Goal: Task Accomplishment & Management: Manage account settings

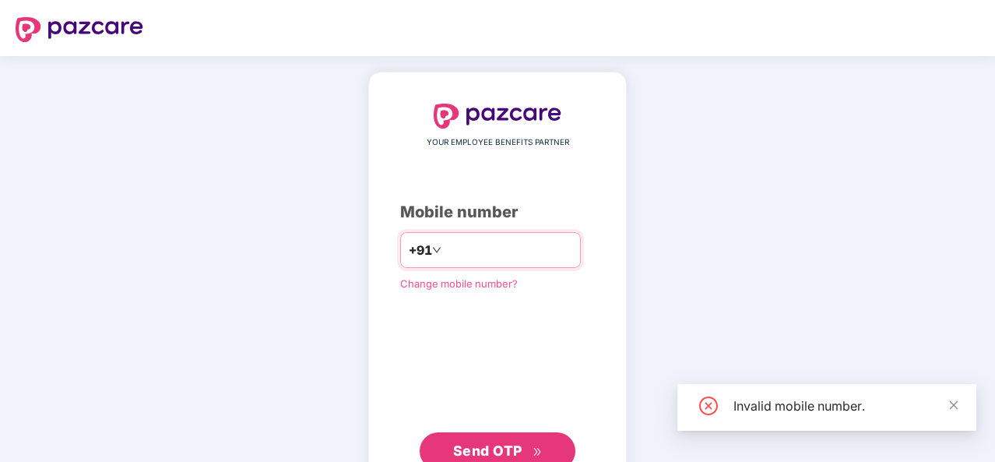
click at [469, 250] on input "*********" at bounding box center [509, 249] width 128 height 25
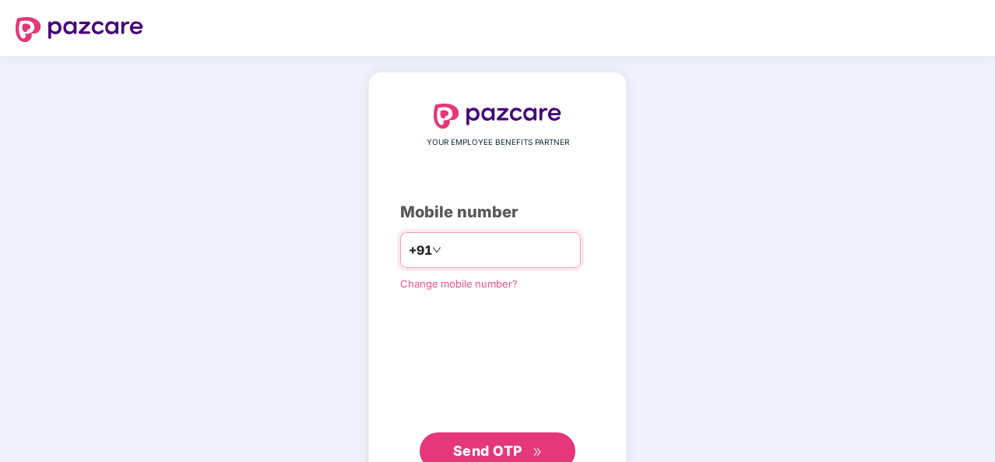
type input "**********"
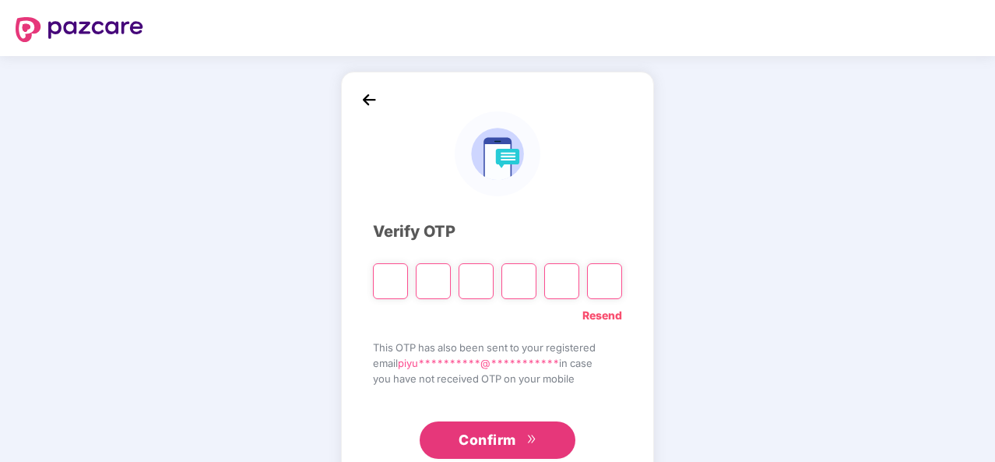
type input "*"
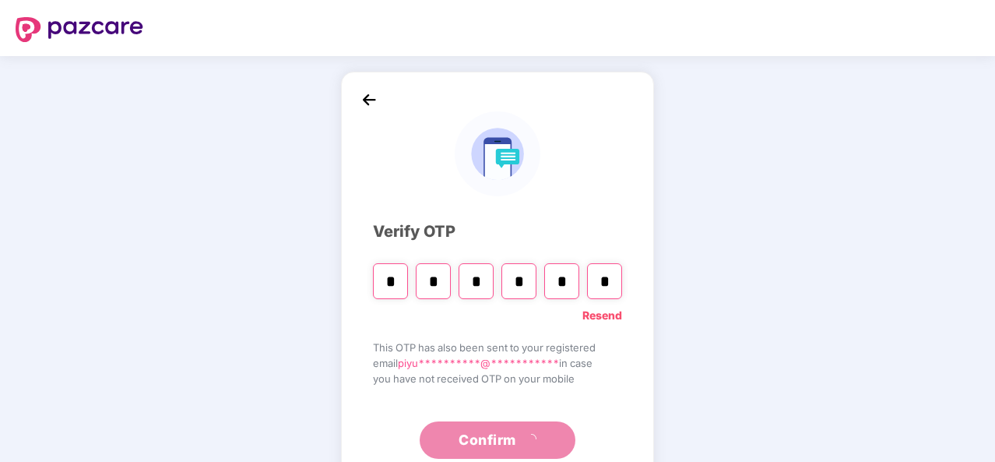
type input "*"
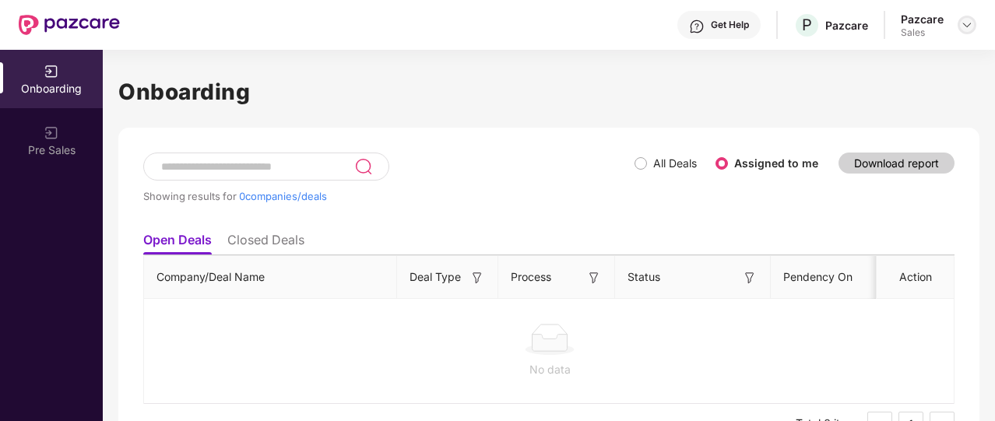
click at [964, 31] on div at bounding box center [967, 25] width 19 height 19
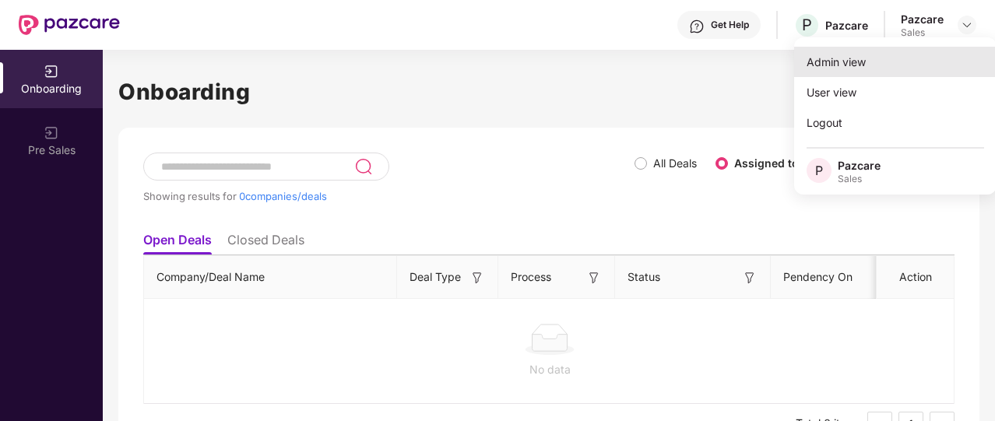
click at [832, 69] on div "Admin view" at bounding box center [895, 62] width 202 height 30
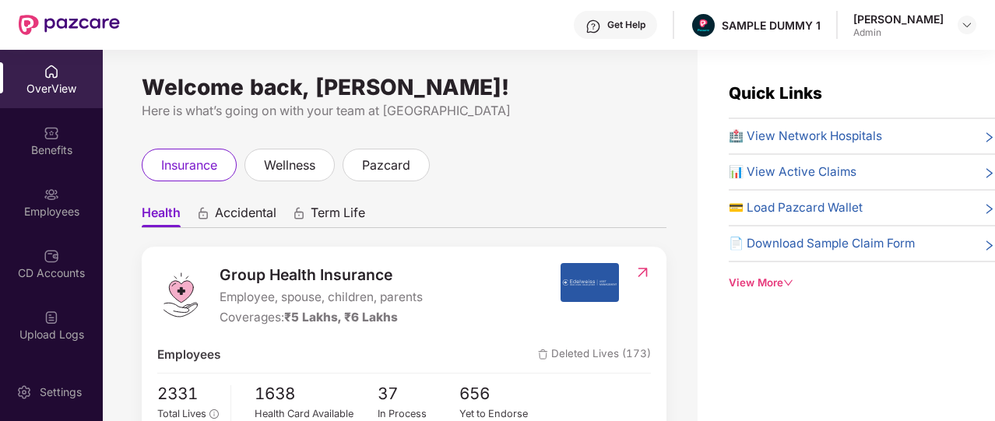
click at [638, 33] on div "Get Help" at bounding box center [615, 25] width 83 height 28
click at [459, 133] on div "Welcome back, [PERSON_NAME]! Here is what’s going on with your team at Pazcare …" at bounding box center [400, 245] width 595 height 390
click at [628, 32] on div "Get Help" at bounding box center [615, 25] width 83 height 28
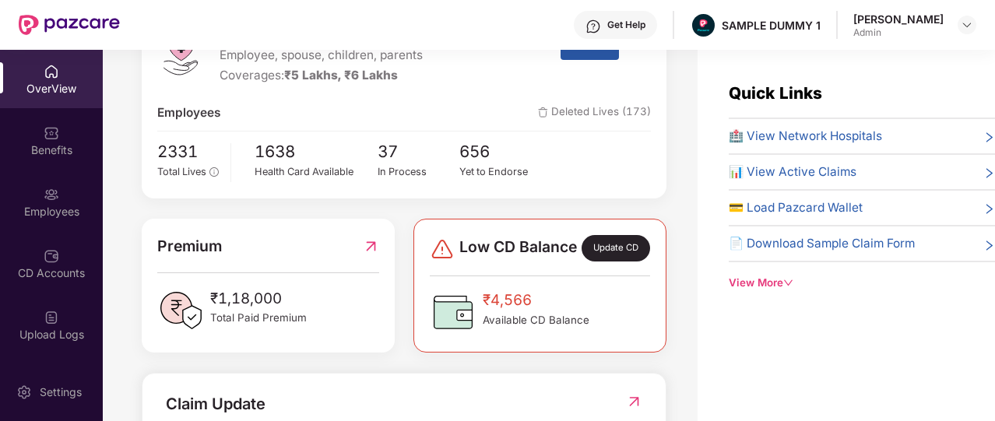
scroll to position [241, 0]
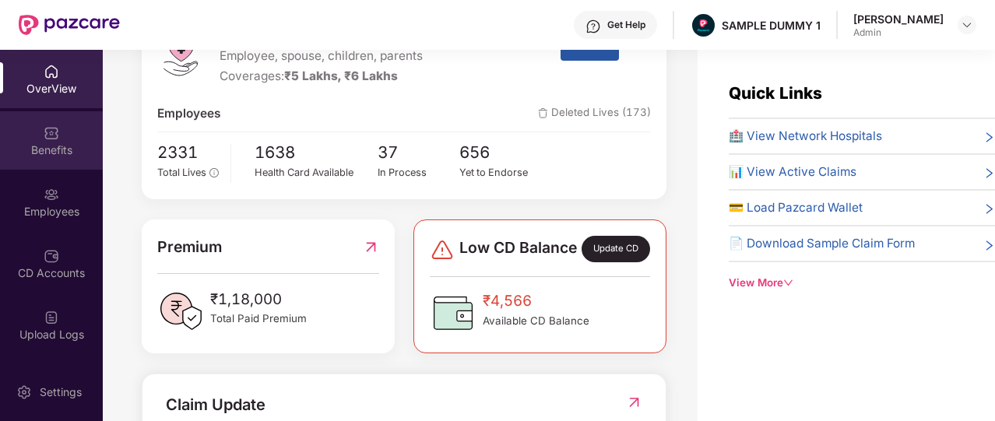
click at [58, 144] on div "Benefits" at bounding box center [51, 150] width 103 height 16
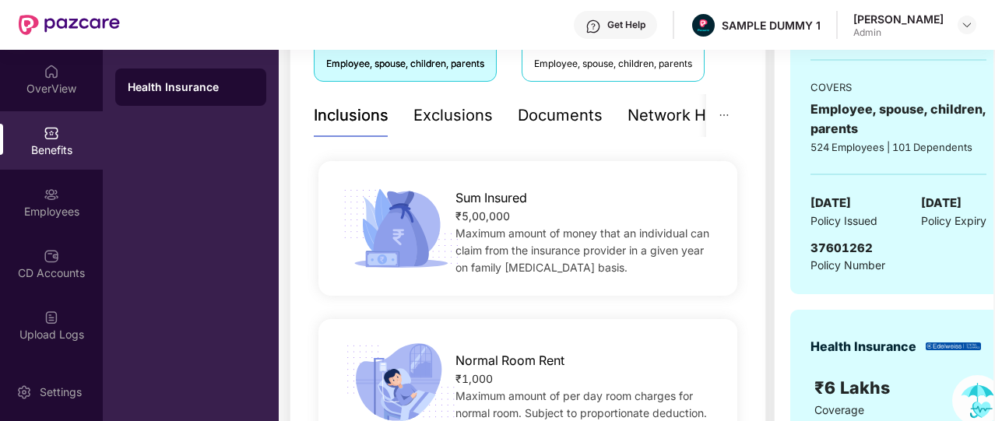
scroll to position [265, 0]
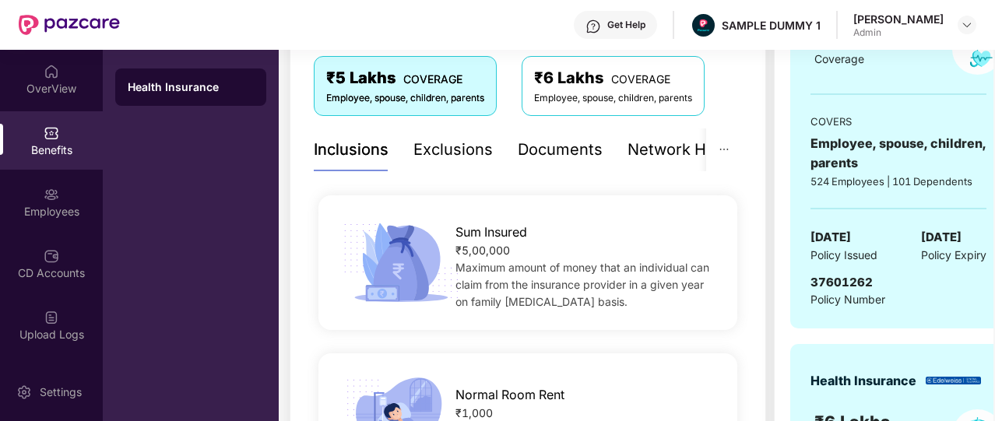
click at [568, 158] on div "Documents" at bounding box center [560, 150] width 85 height 24
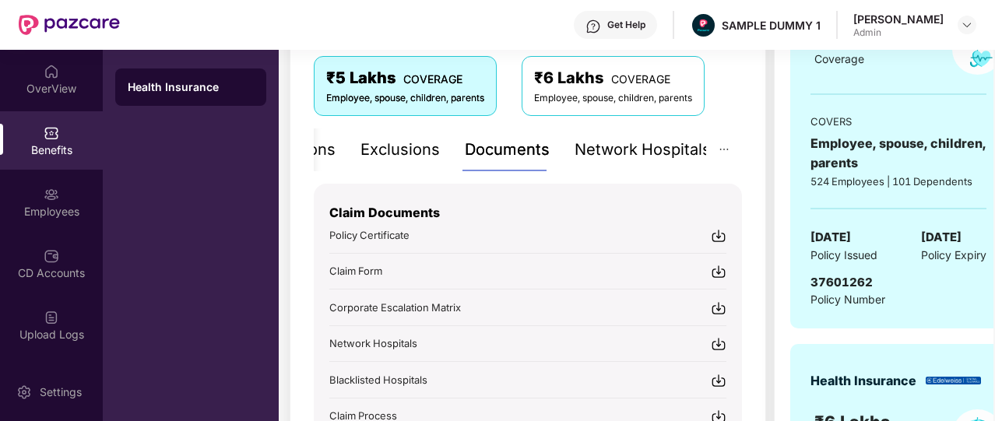
click at [649, 156] on div "Network Hospitals" at bounding box center [643, 150] width 136 height 24
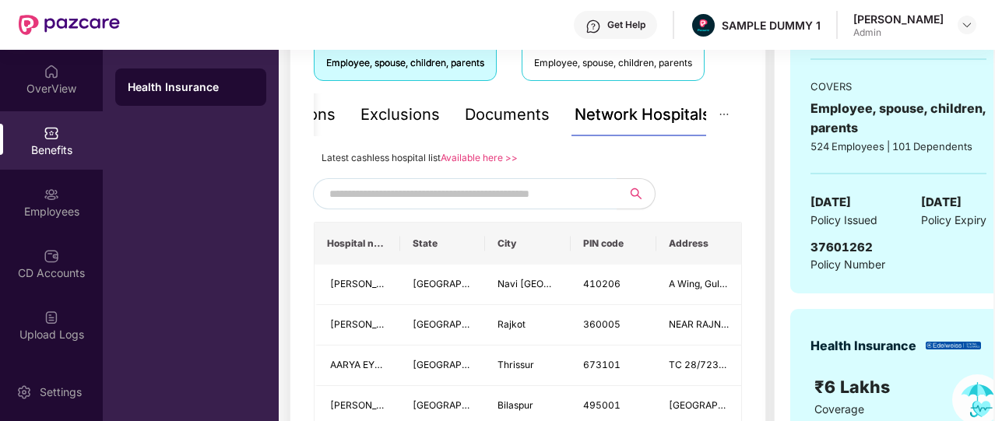
scroll to position [298, 0]
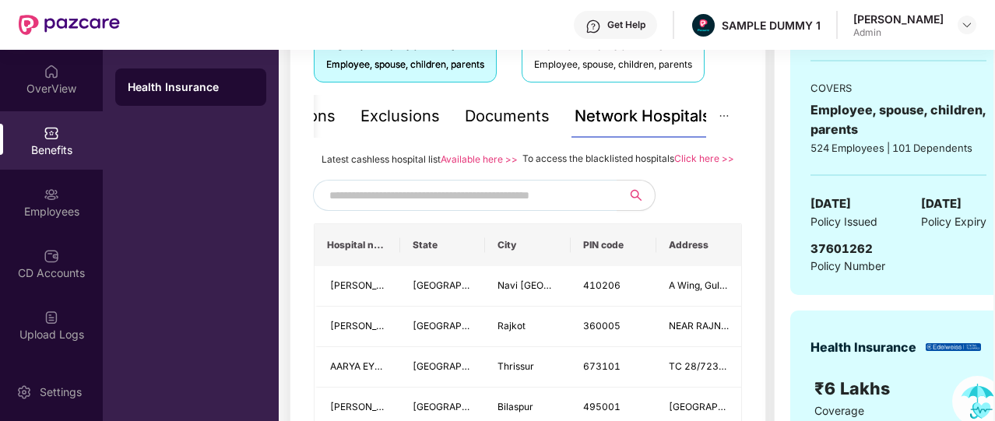
click at [562, 206] on input "text" at bounding box center [462, 195] width 266 height 23
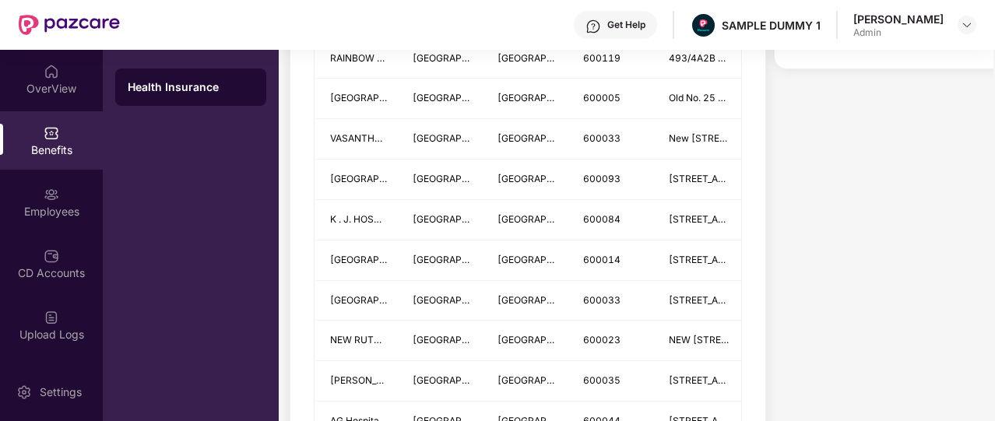
scroll to position [943, 0]
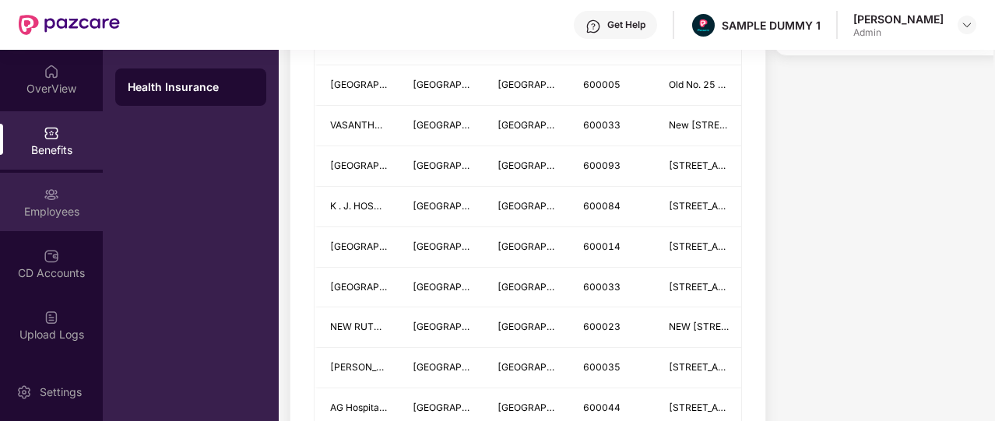
type input "*******"
click at [70, 189] on div "Employees" at bounding box center [51, 202] width 103 height 58
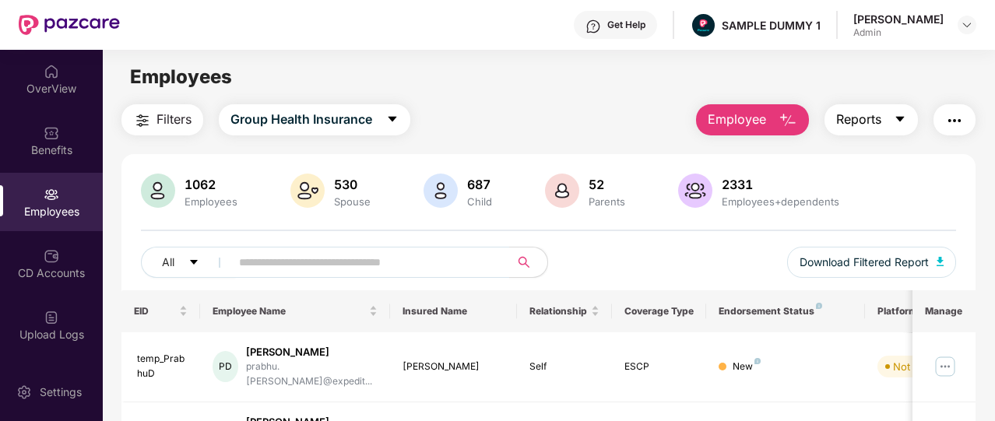
click at [897, 128] on button "Reports" at bounding box center [871, 119] width 93 height 31
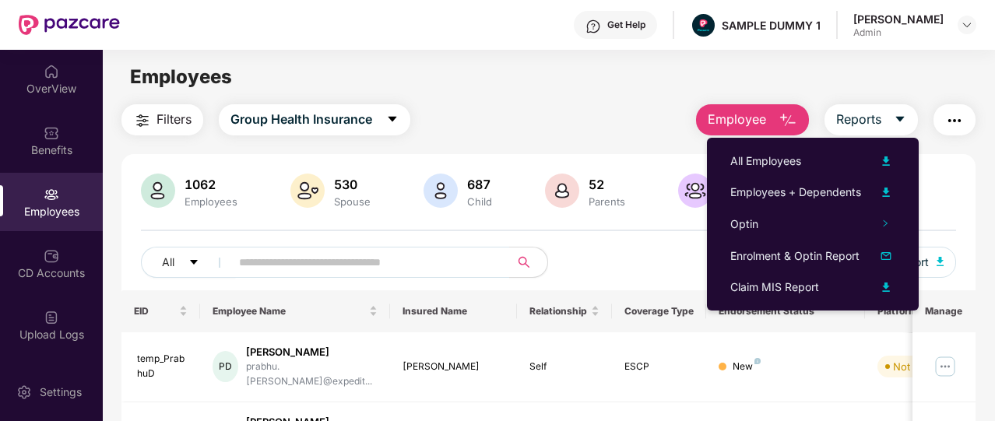
click at [964, 182] on div "1062 Employees 530 Spouse 687 Child [DEMOGRAPHIC_DATA] Parents 2331 Employees+d…" at bounding box center [548, 232] width 854 height 117
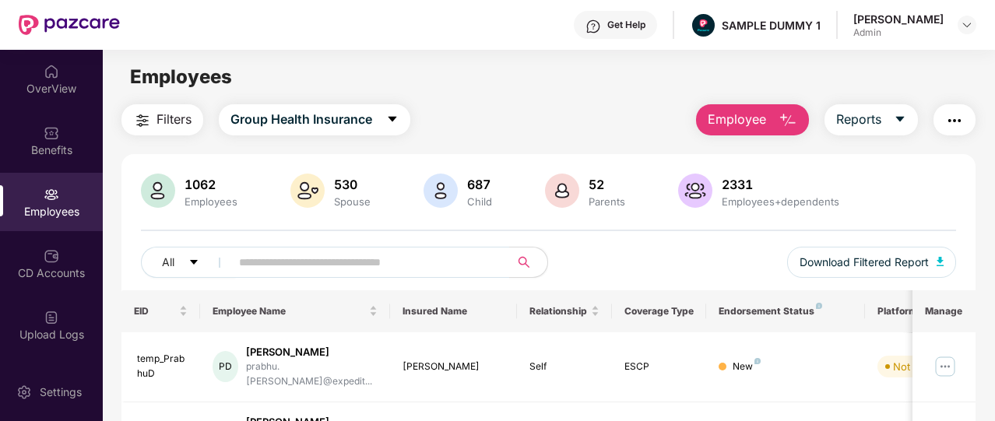
click at [737, 117] on span "Employee" at bounding box center [737, 119] width 58 height 19
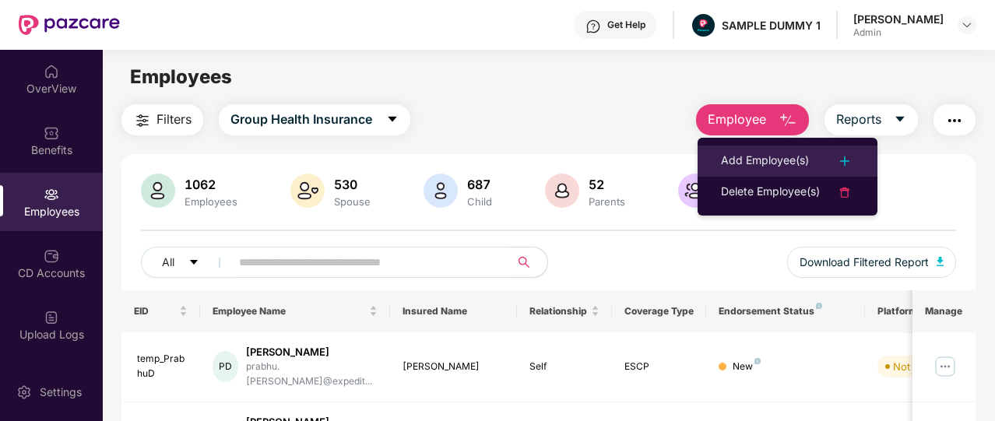
click at [761, 167] on div "Add Employee(s)" at bounding box center [765, 161] width 88 height 19
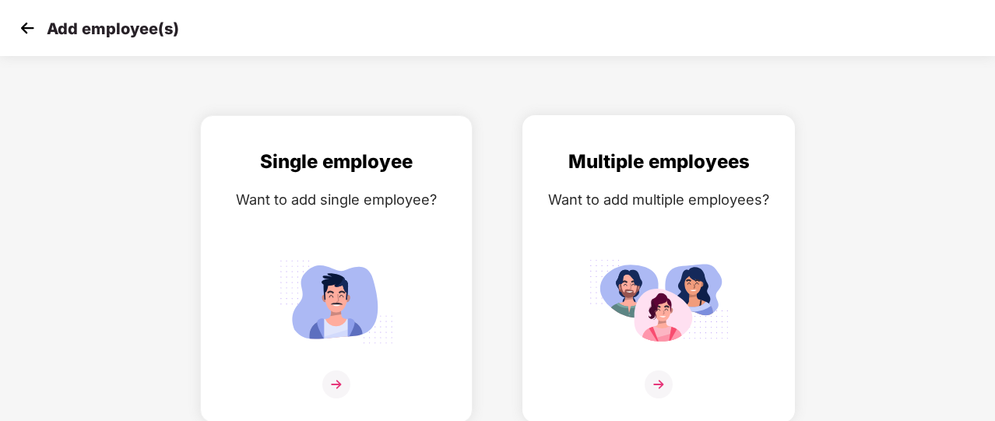
click at [617, 244] on div "Multiple employees Want to add multiple employees?" at bounding box center [659, 282] width 240 height 271
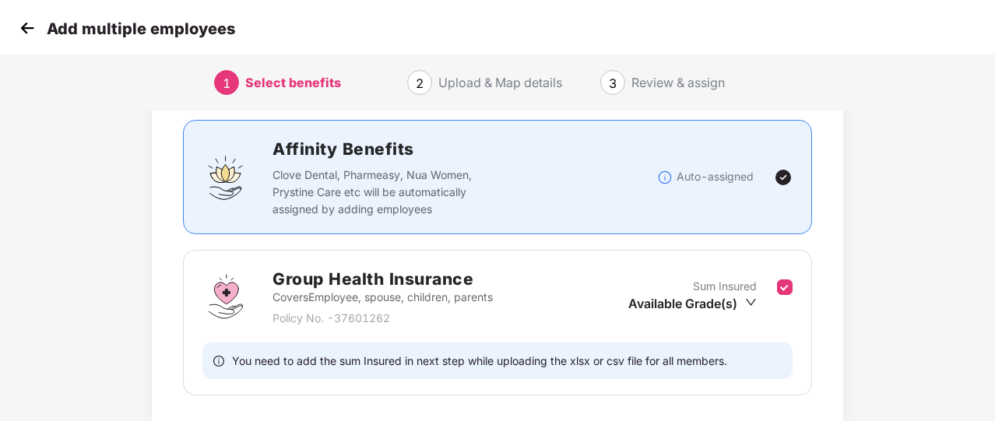
scroll to position [205, 0]
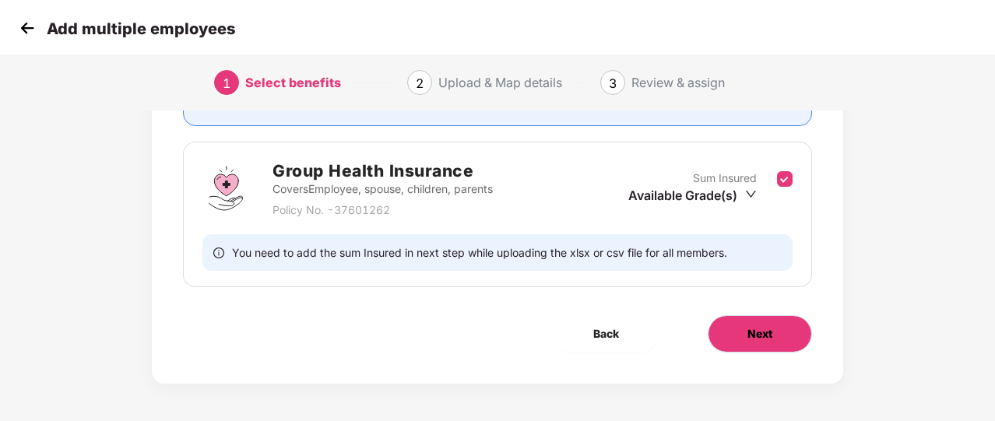
click at [761, 338] on span "Next" at bounding box center [759, 333] width 25 height 17
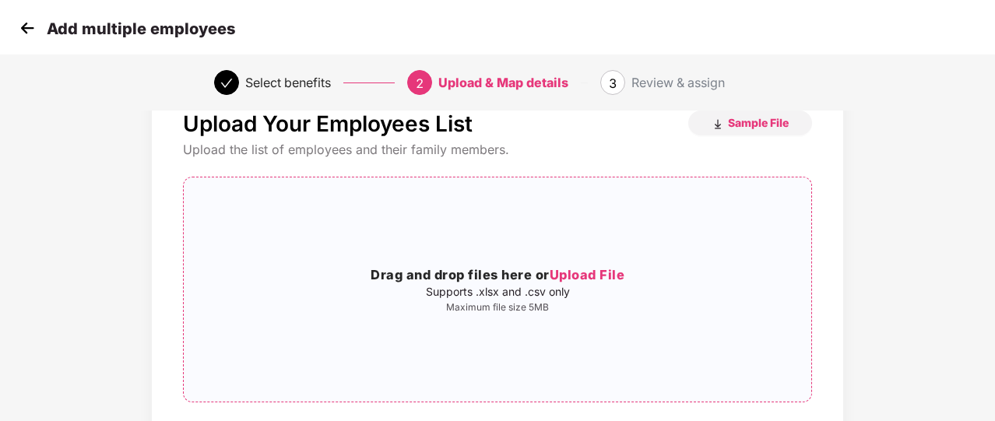
scroll to position [0, 0]
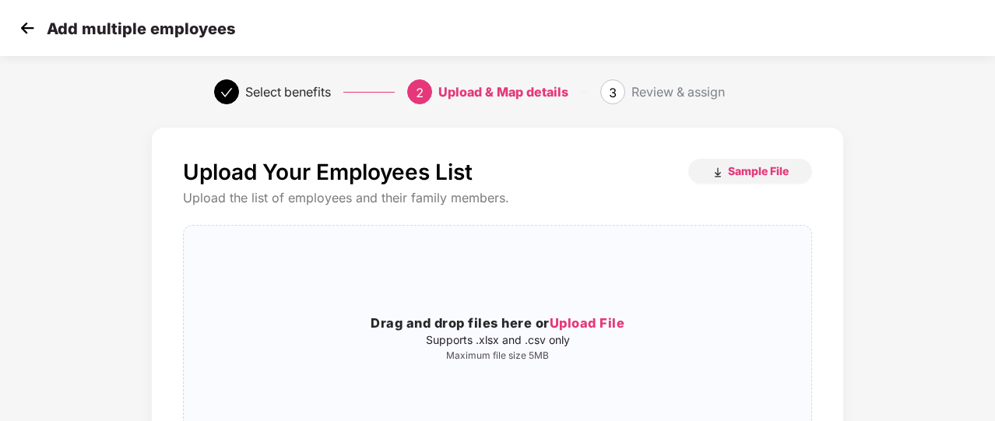
click at [28, 40] on div "Add multiple employees" at bounding box center [497, 28] width 995 height 56
click at [26, 30] on img at bounding box center [27, 27] width 23 height 23
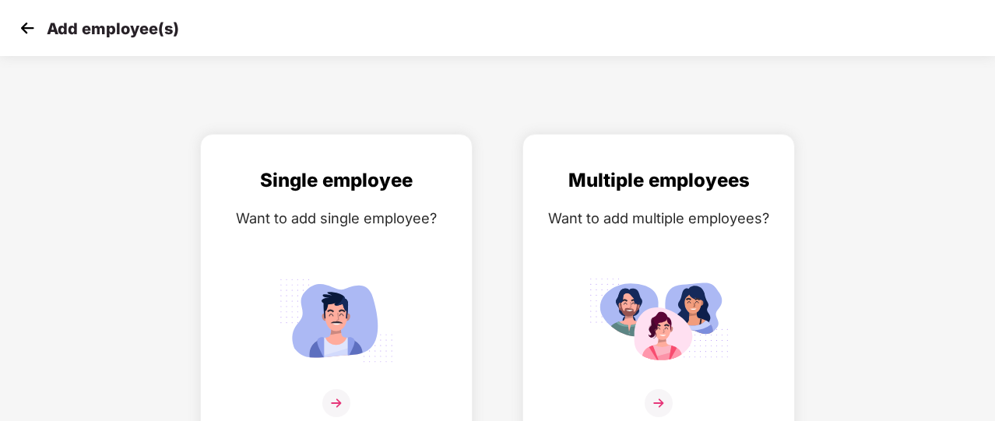
click at [26, 30] on img at bounding box center [27, 27] width 23 height 23
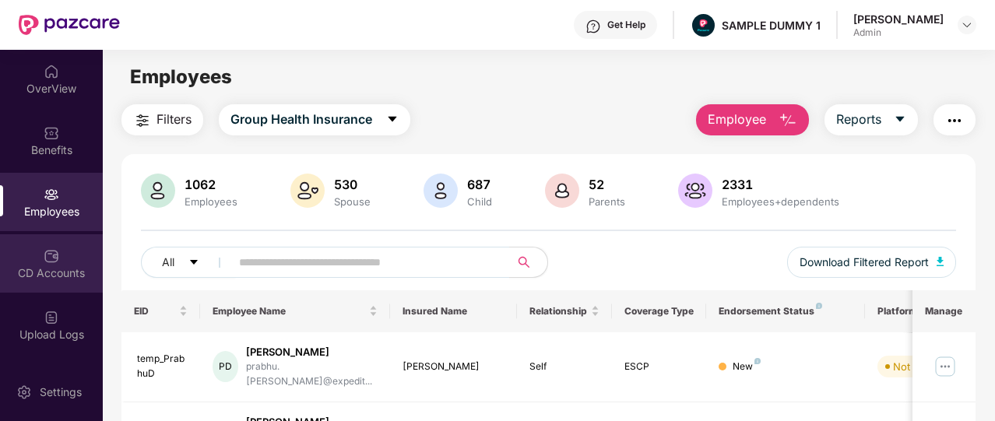
click at [79, 247] on div "CD Accounts" at bounding box center [51, 263] width 103 height 58
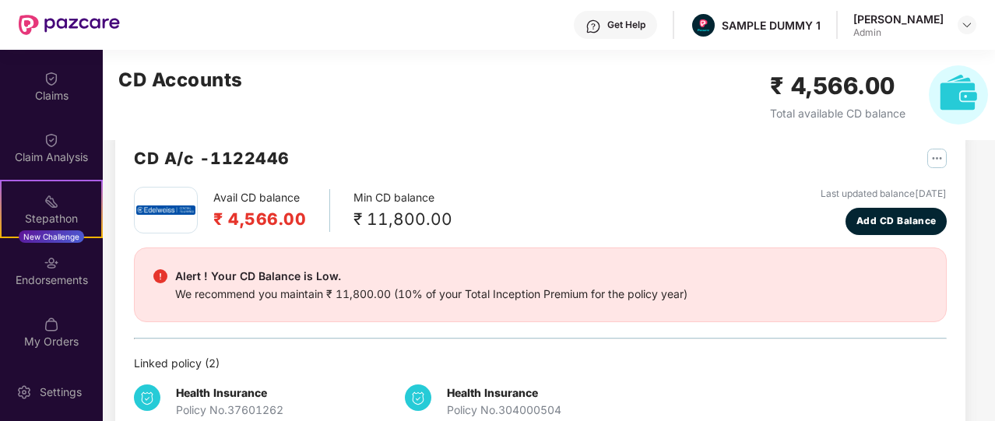
scroll to position [302, 0]
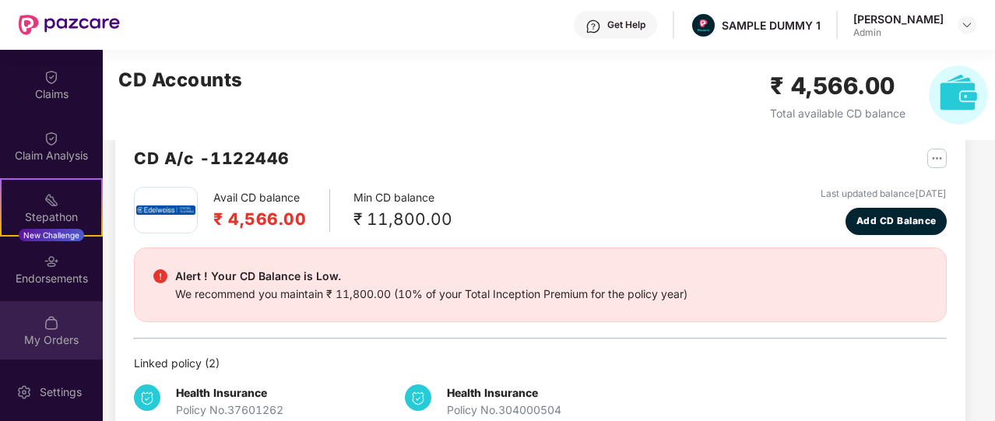
click at [44, 309] on div "My Orders" at bounding box center [51, 330] width 103 height 58
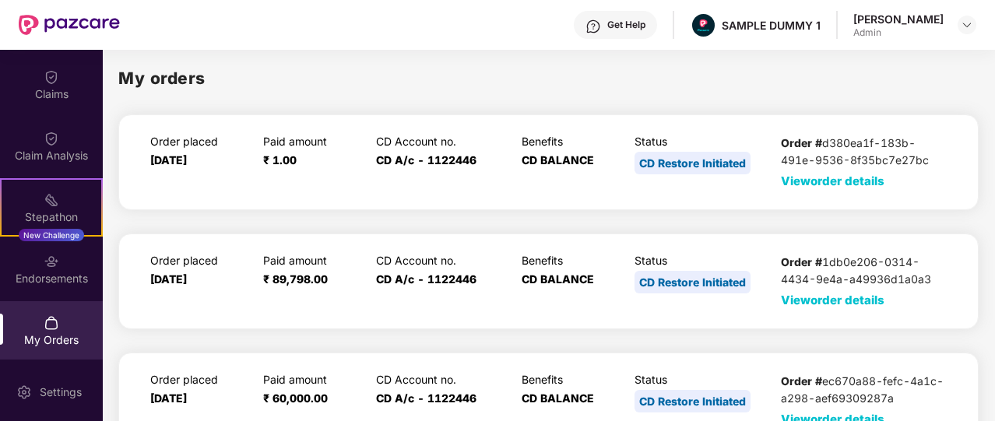
click at [838, 185] on span "View order details" at bounding box center [833, 181] width 104 height 15
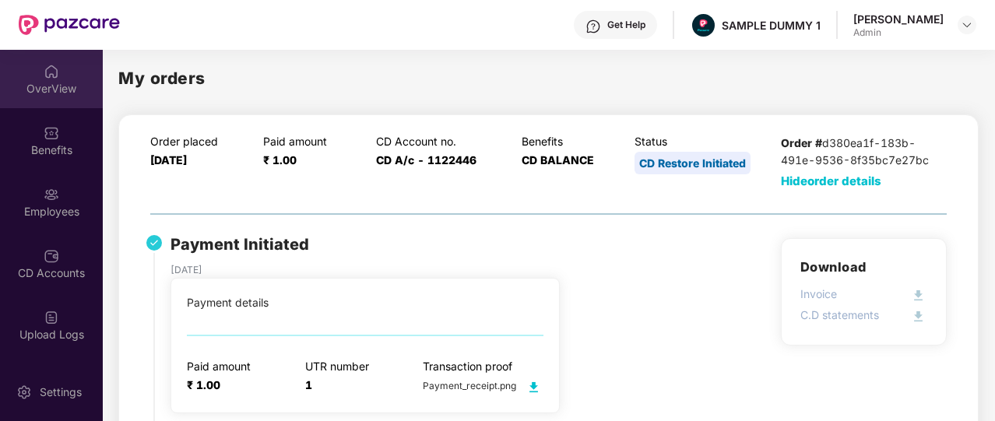
click at [55, 99] on div "OverView" at bounding box center [51, 79] width 103 height 58
